Goal: Book appointment/travel/reservation

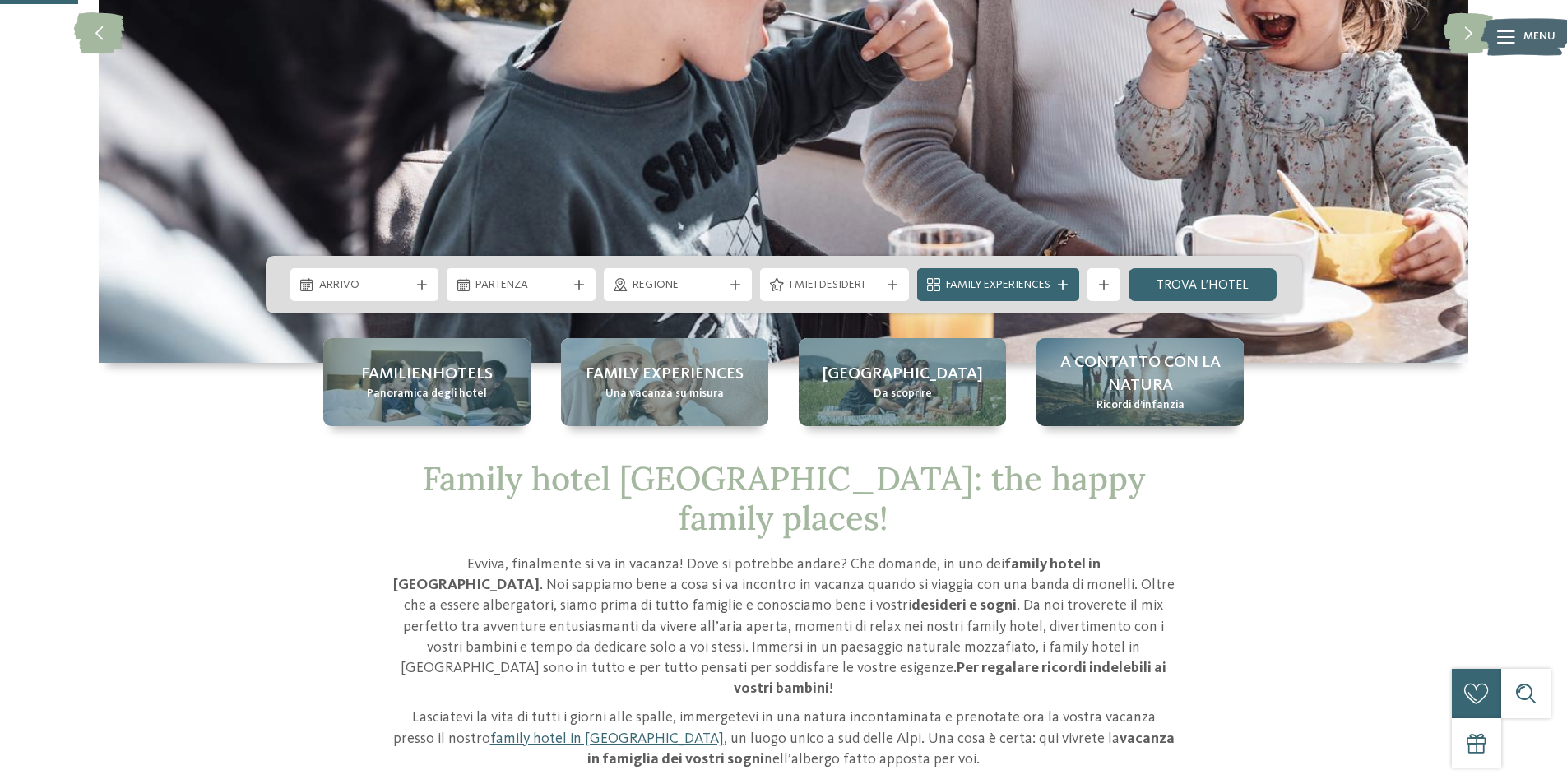
scroll to position [370, 0]
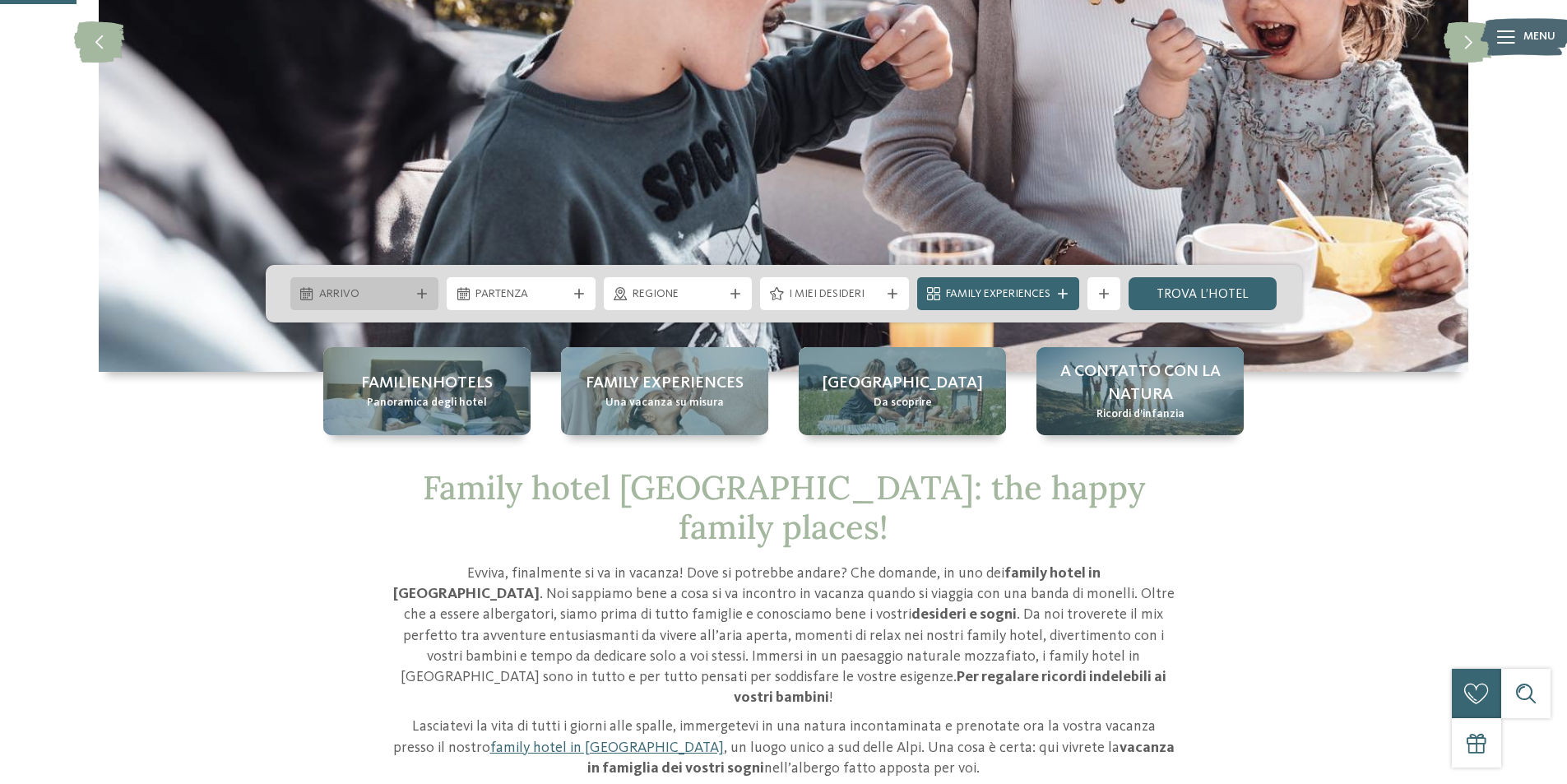
click at [380, 285] on div "Arrivo" at bounding box center [365, 293] width 100 height 18
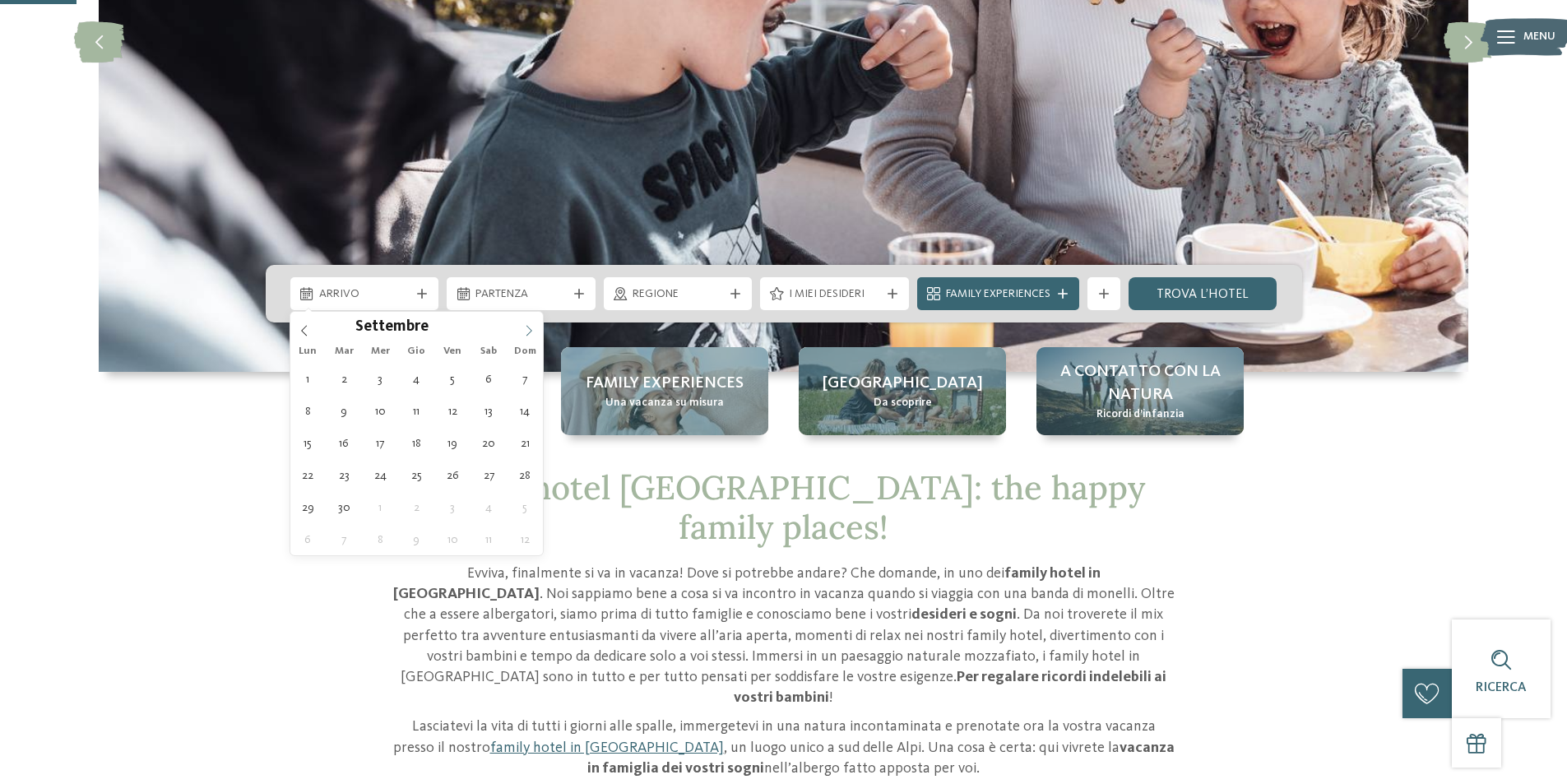
click at [533, 329] on icon at bounding box center [529, 331] width 11 height 11
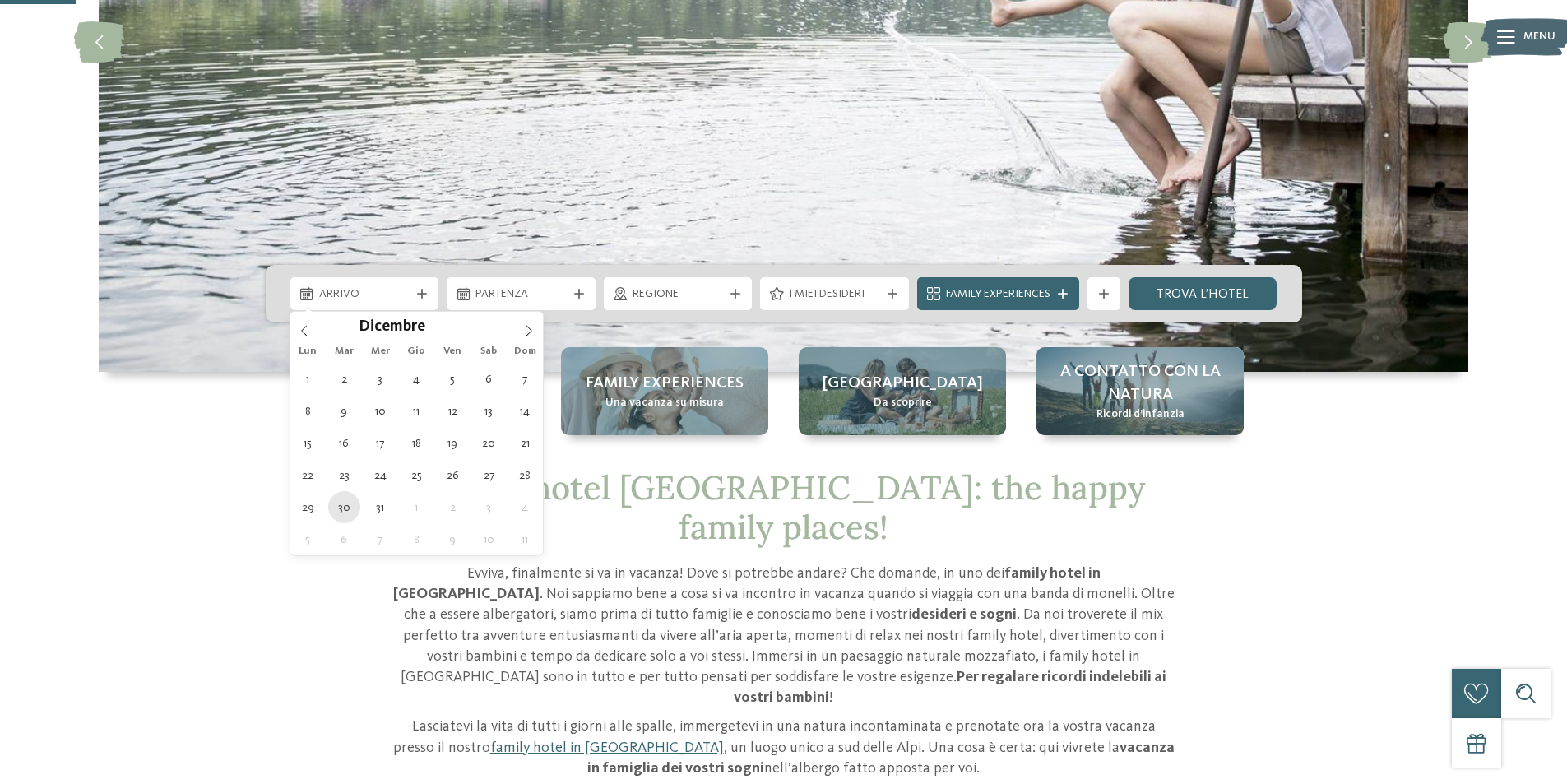
type div "[DATE]"
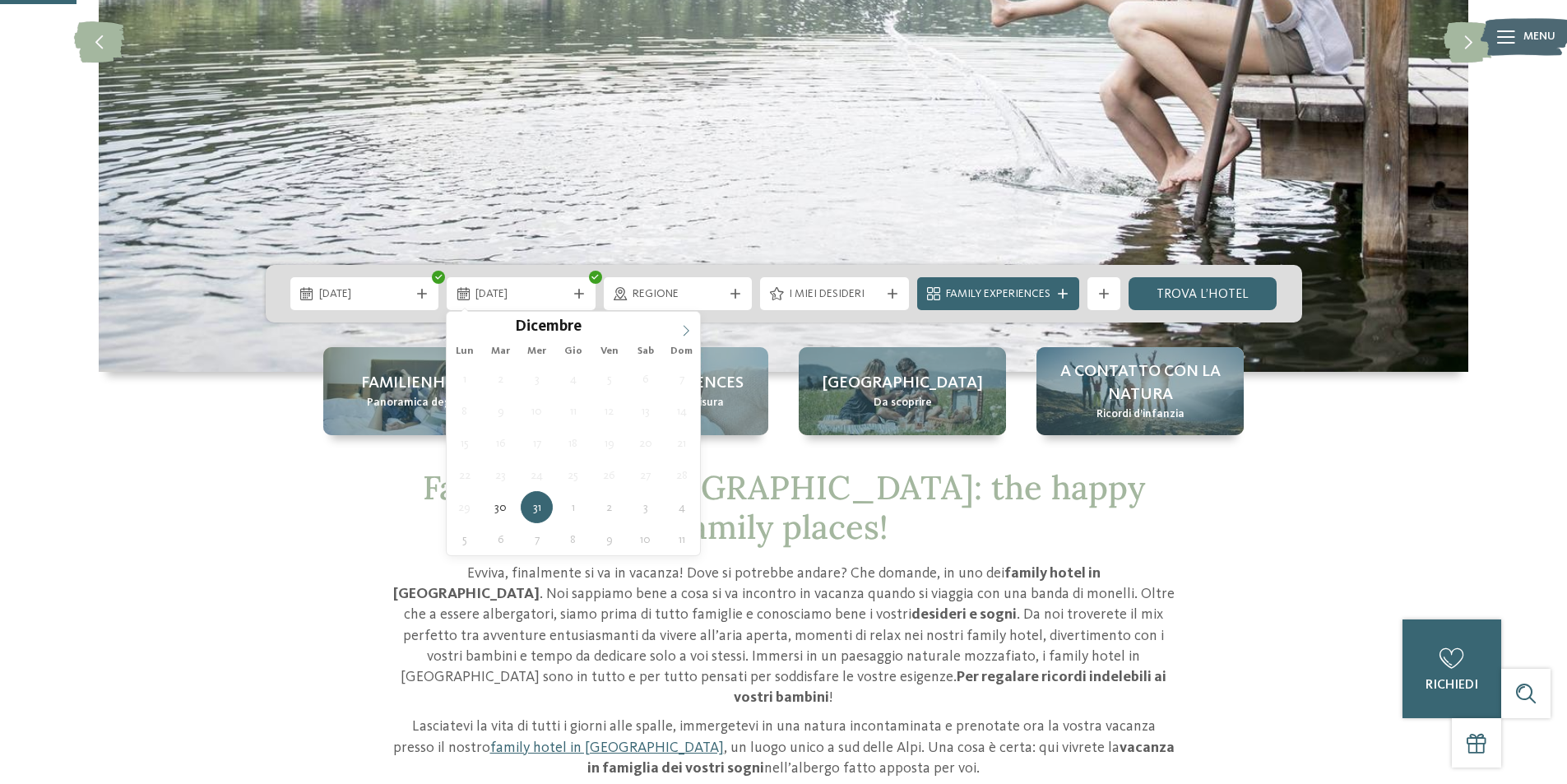
type input "****"
click at [694, 325] on span at bounding box center [687, 326] width 28 height 28
type div "[DATE]"
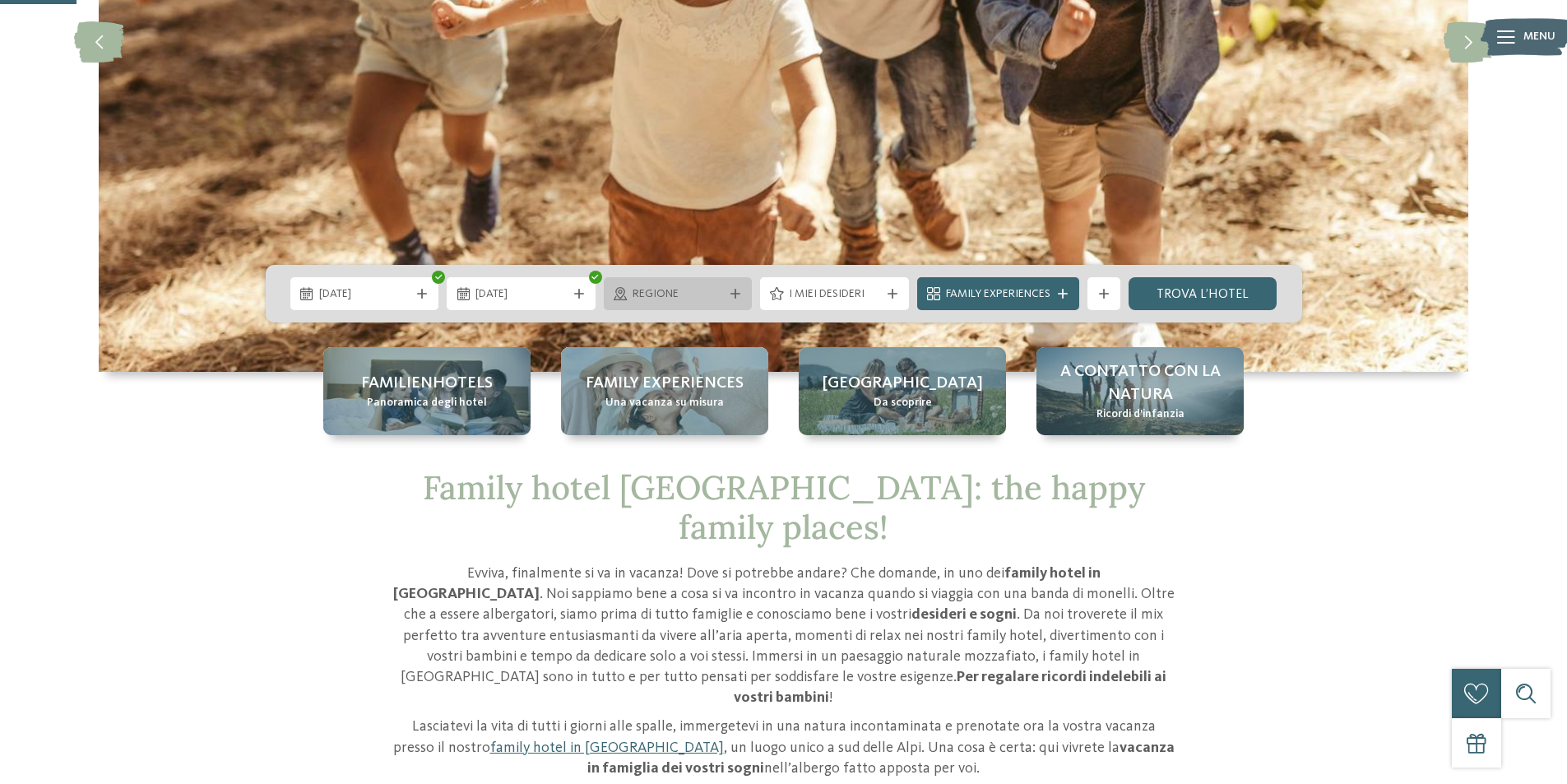
click at [689, 286] on span "Regione" at bounding box center [678, 293] width 91 height 16
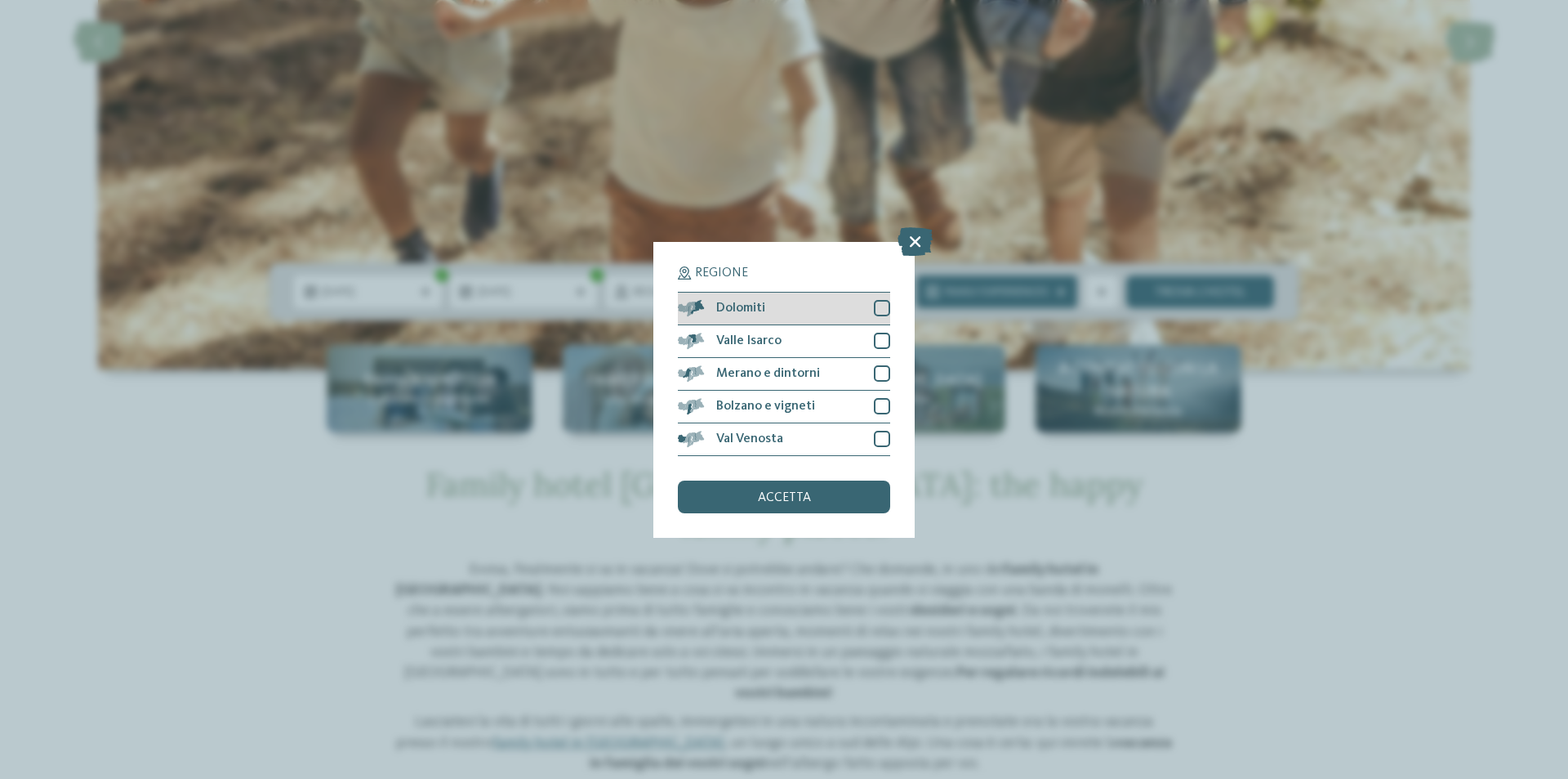
click at [773, 303] on div "Dolomiti" at bounding box center [784, 308] width 212 height 33
click at [832, 503] on div "accetta" at bounding box center [784, 496] width 212 height 33
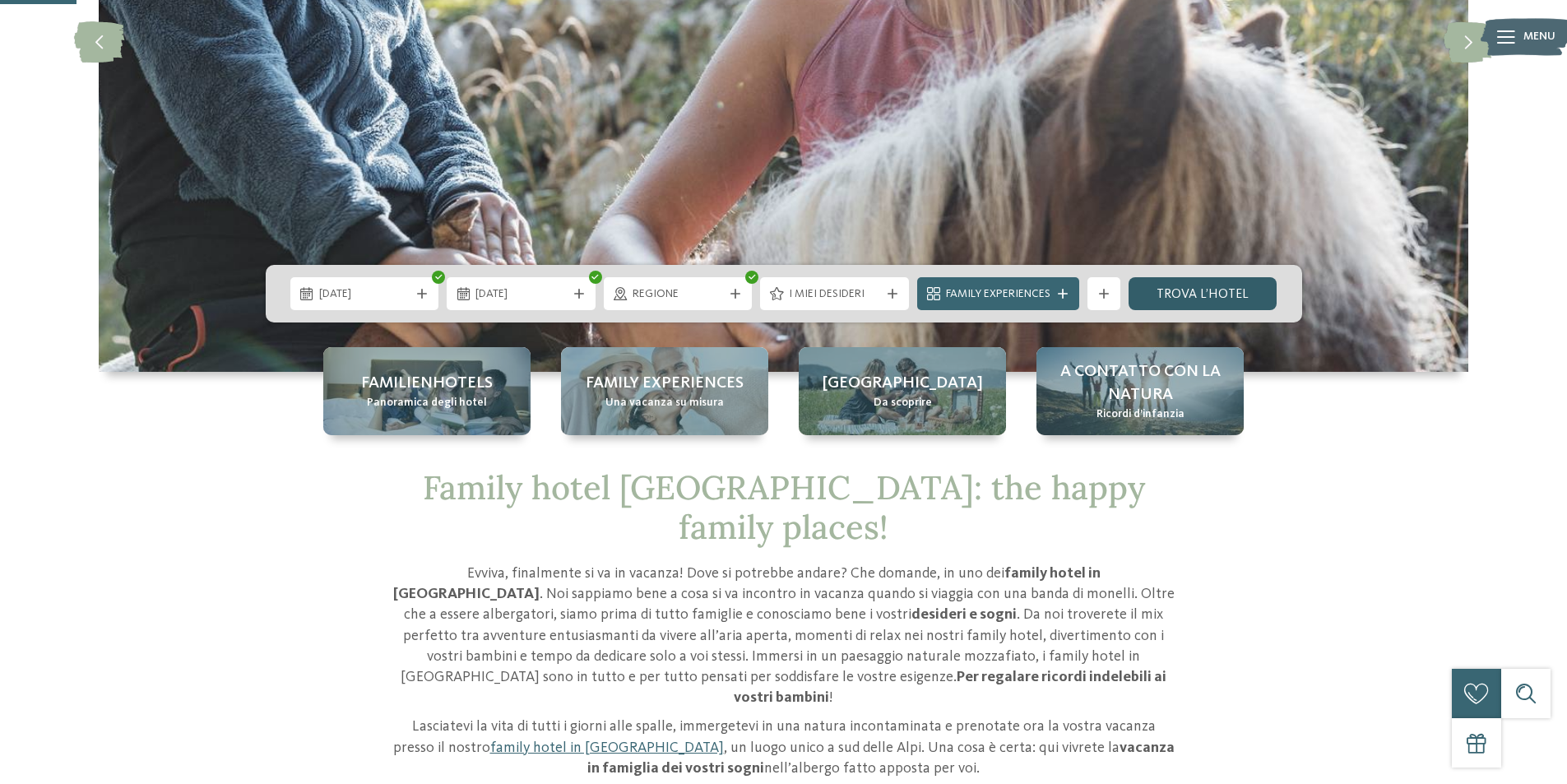
click at [1219, 295] on link "trova l’hotel" at bounding box center [1203, 293] width 149 height 33
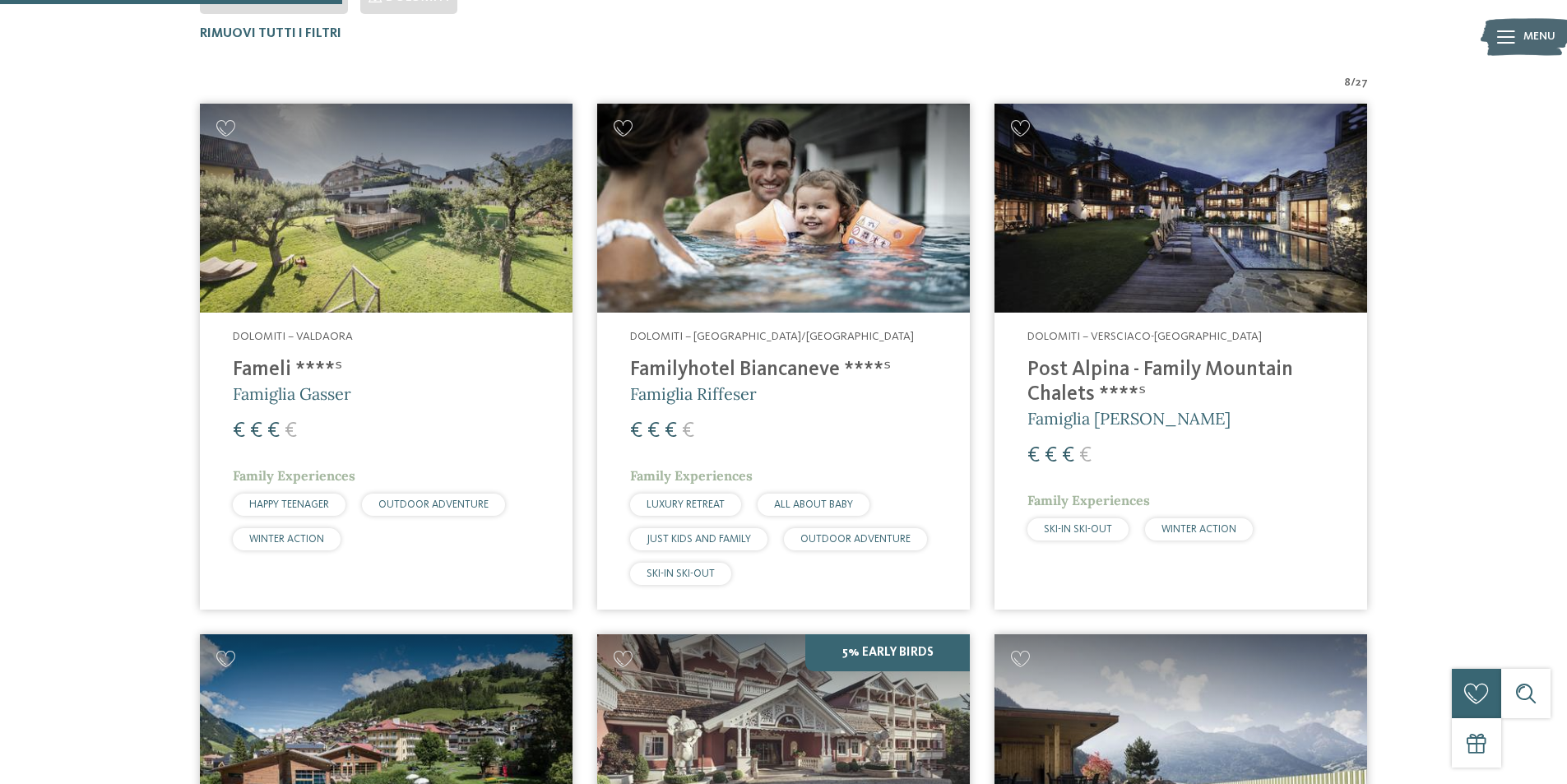
scroll to position [540, 0]
